Goal: Find specific page/section

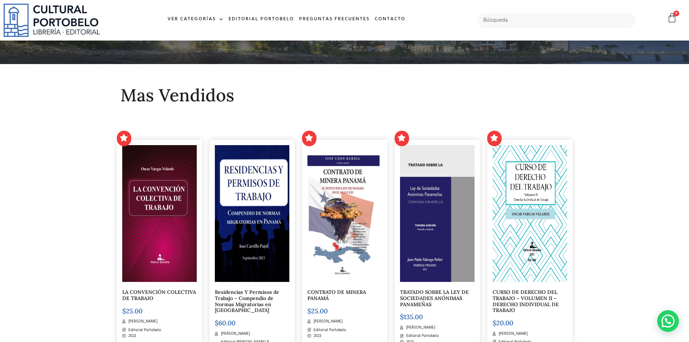
scroll to position [145, 0]
click at [493, 20] on input "text" at bounding box center [556, 20] width 159 height 15
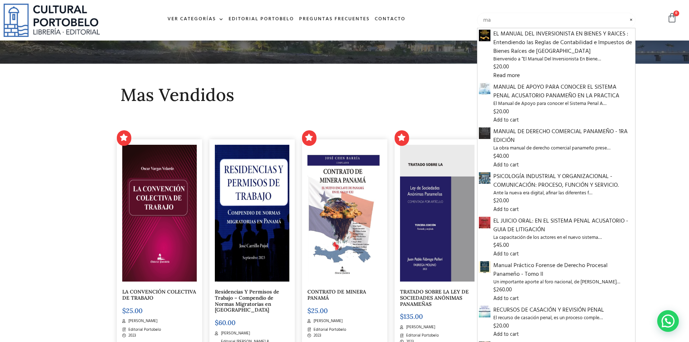
type input "m"
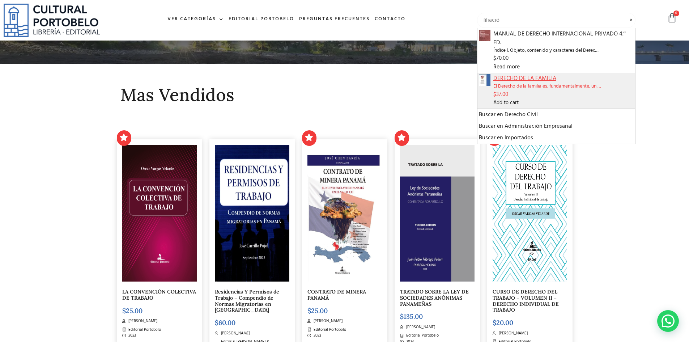
type input "filiació"
click at [531, 74] on span "DERECHO DE LA FAMILIA" at bounding box center [564, 78] width 141 height 9
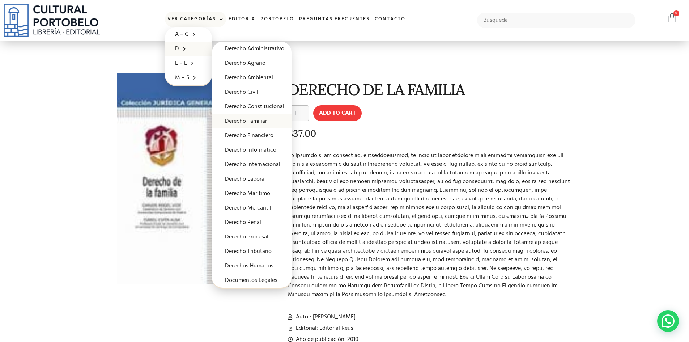
click at [250, 121] on link "Derecho Familiar" at bounding box center [252, 121] width 80 height 14
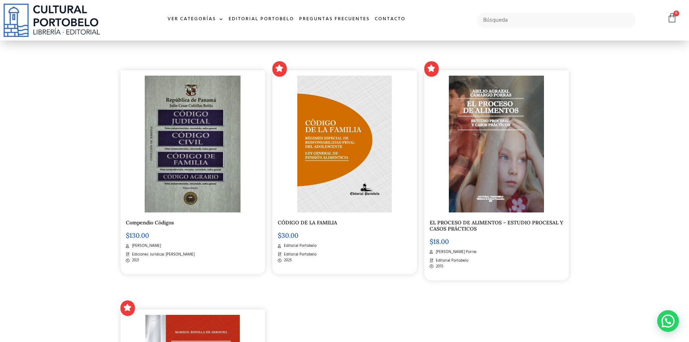
scroll to position [151, 0]
